Goal: Use online tool/utility: Use online tool/utility

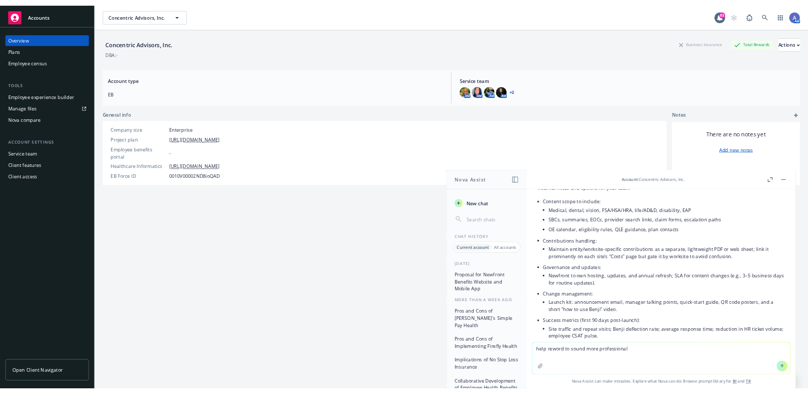
scroll to position [986, 0]
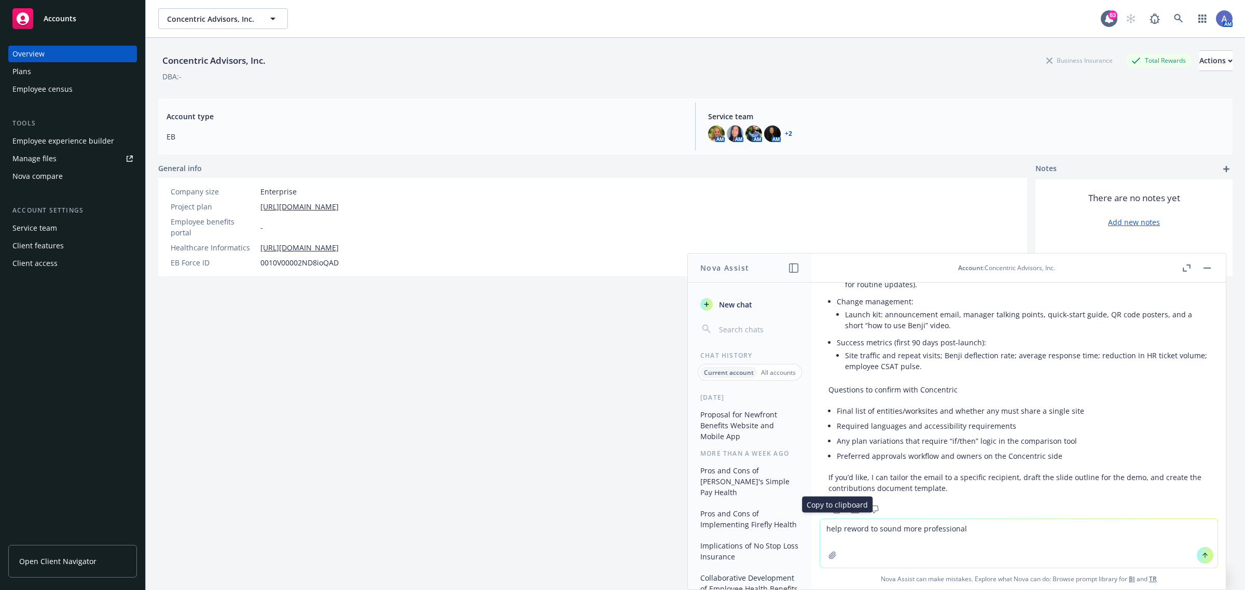
type textarea "help reword to sound more professional"
click at [836, 505] on icon "Copy to clipboard" at bounding box center [836, 509] width 9 height 9
